Goal: Navigation & Orientation: Locate item on page

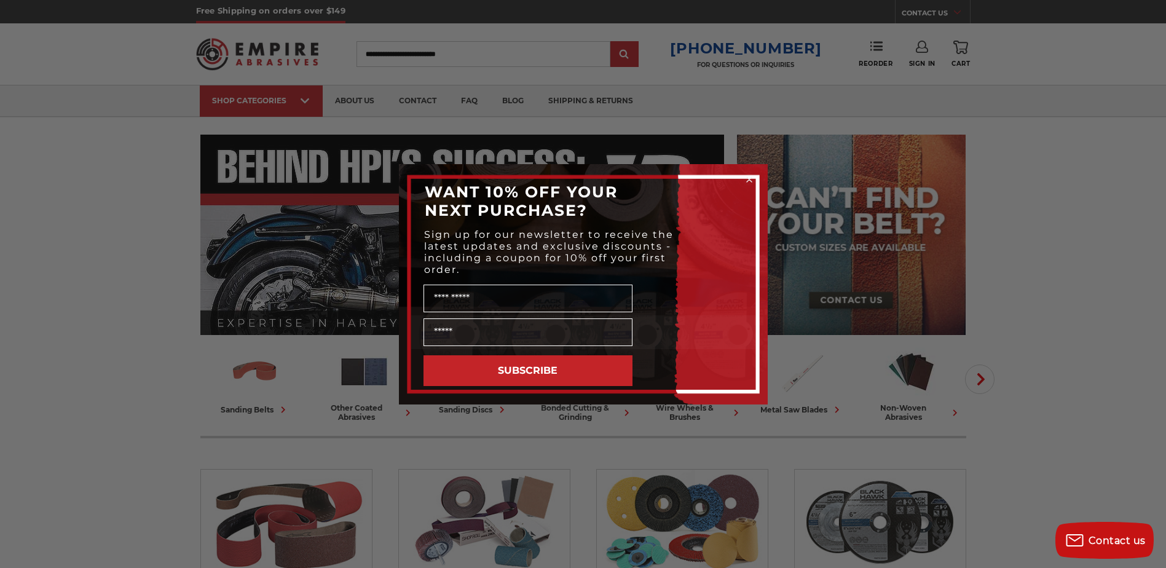
click at [984, 377] on div "Close dialog WANT 10% OFF YOUR NEXT PURCHASE? Sign up for our newsletter to rec…" at bounding box center [583, 284] width 1166 height 568
click at [750, 178] on icon "Close dialog" at bounding box center [749, 179] width 5 height 5
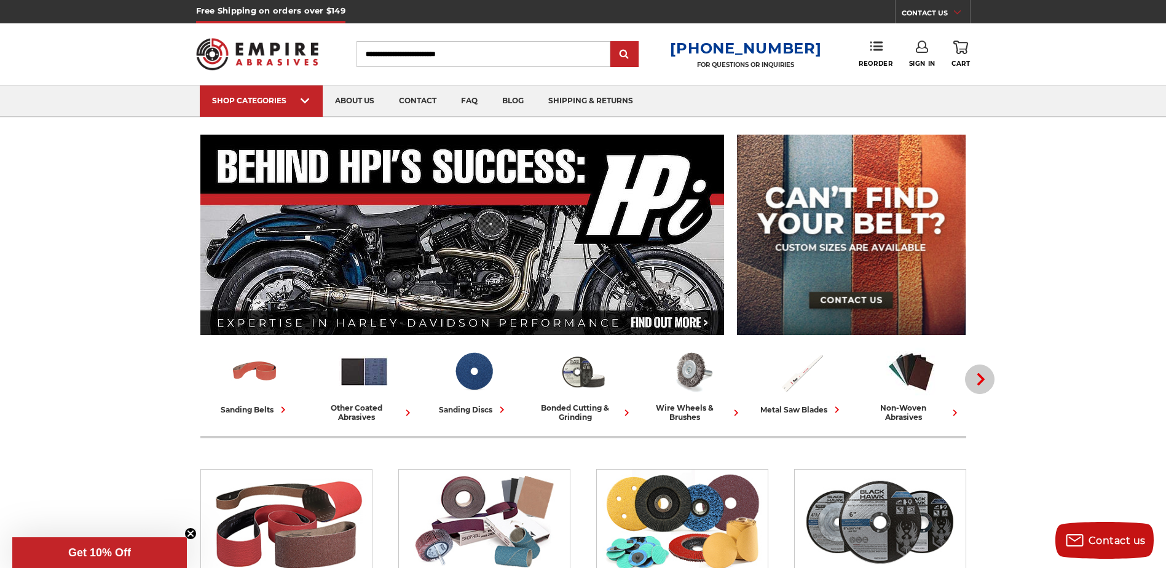
click at [982, 377] on use "button" at bounding box center [980, 379] width 7 height 12
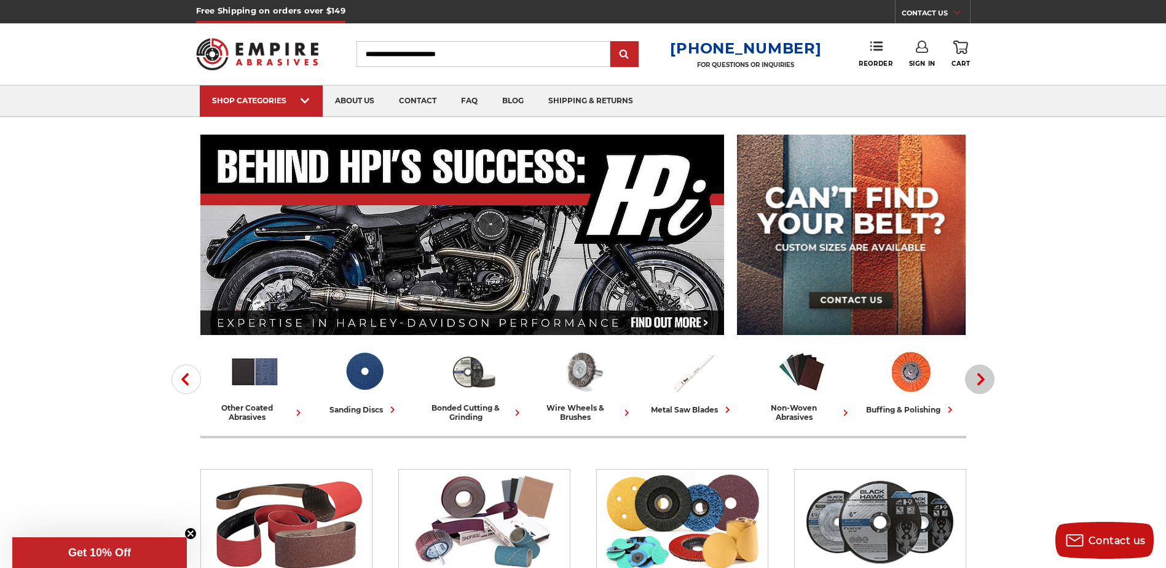
click at [982, 377] on use "button" at bounding box center [980, 379] width 7 height 12
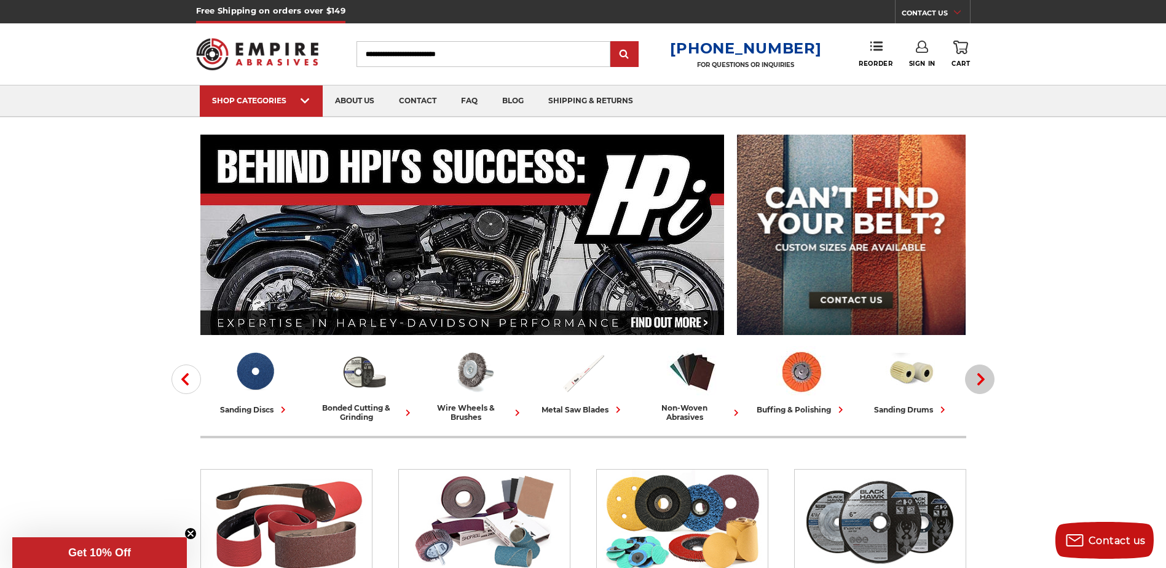
click at [982, 377] on use "button" at bounding box center [980, 379] width 7 height 12
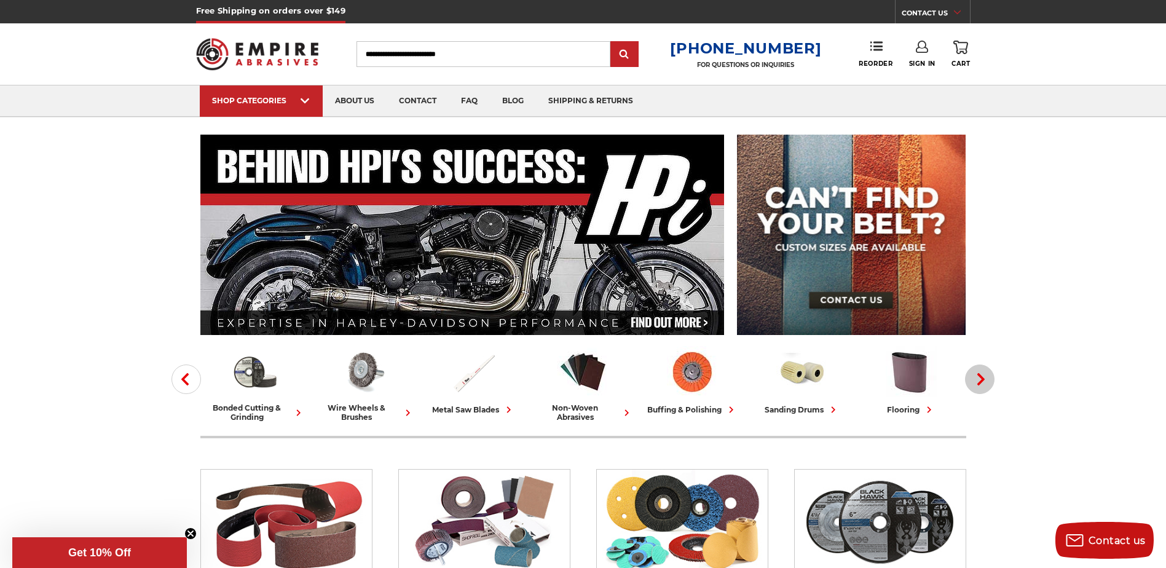
click at [982, 377] on use "button" at bounding box center [980, 379] width 7 height 12
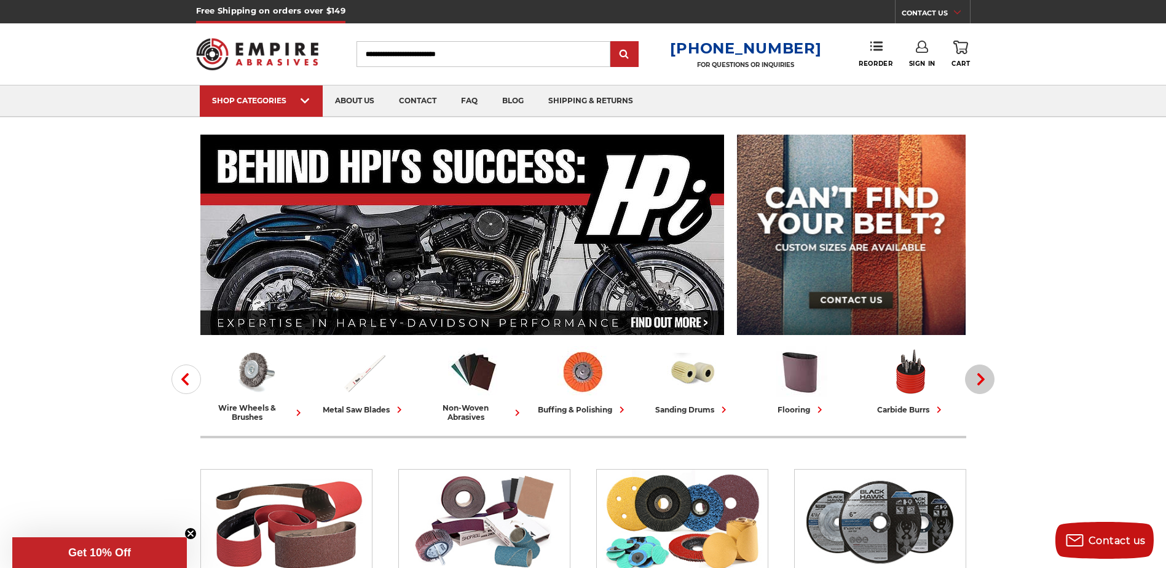
click at [982, 377] on use "button" at bounding box center [980, 379] width 7 height 12
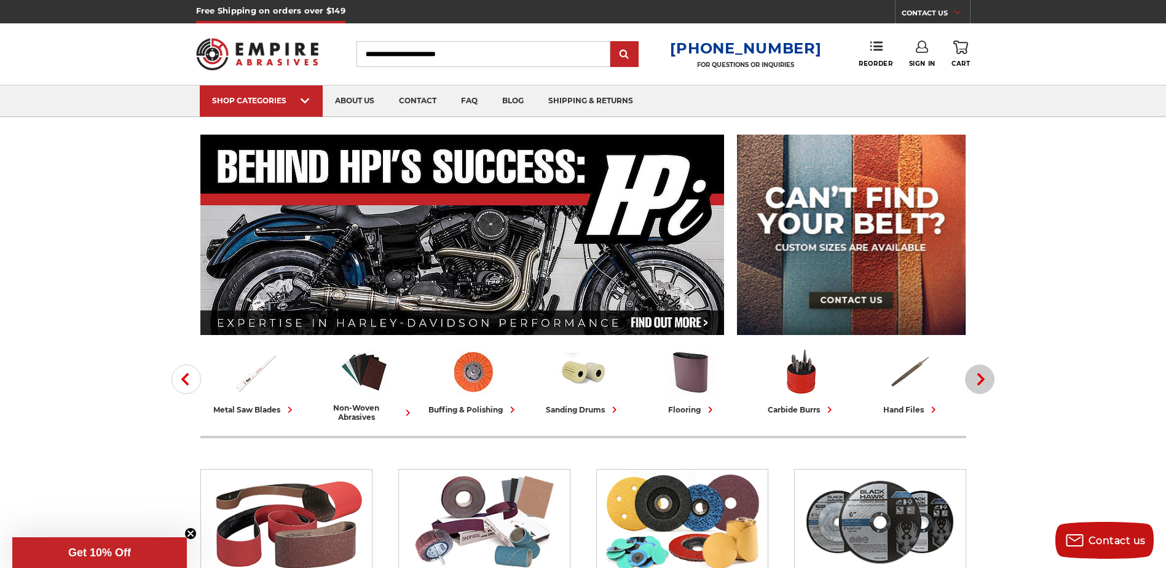
click at [982, 377] on use "button" at bounding box center [980, 379] width 7 height 12
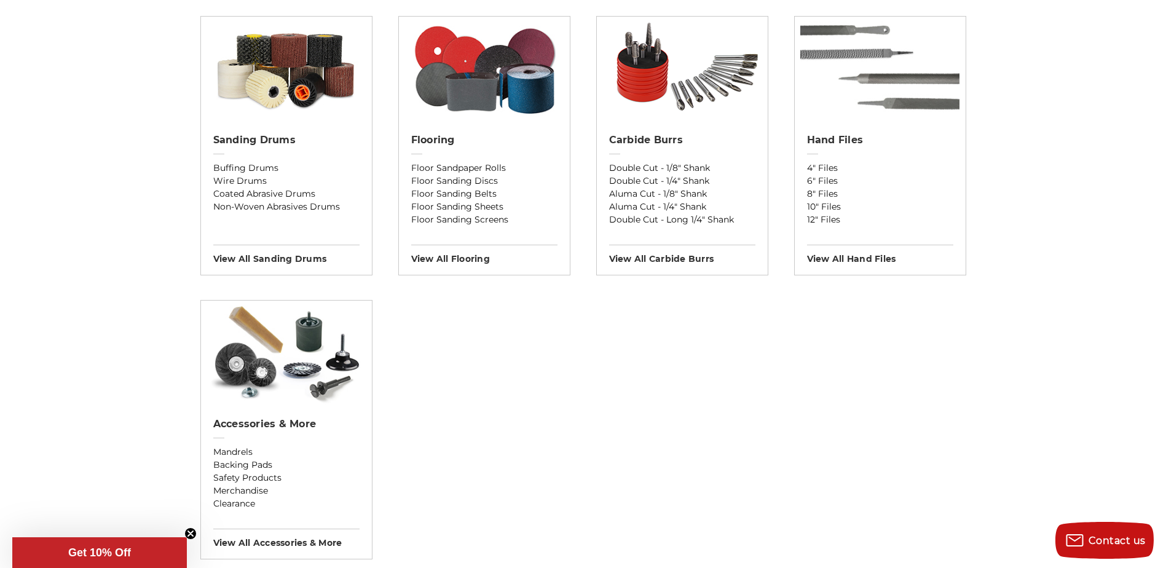
scroll to position [1107, 0]
